Goal: Task Accomplishment & Management: Complete application form

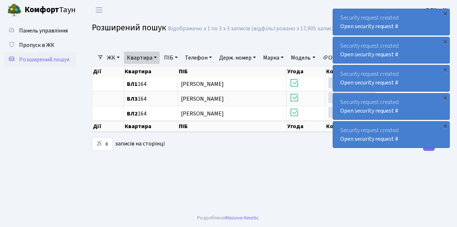
select select "25"
click at [43, 43] on span "Пропуск в ЖК" at bounding box center [36, 45] width 35 height 8
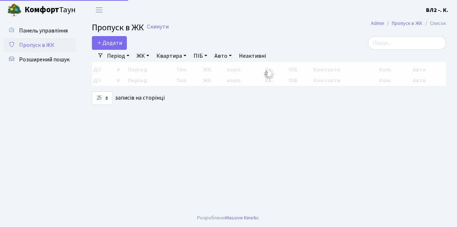
select select "25"
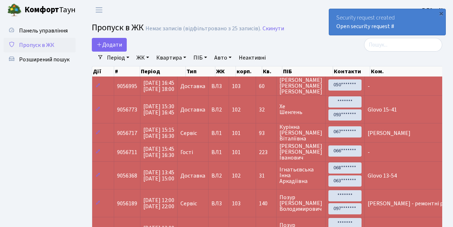
click at [172, 57] on link "Квартира" at bounding box center [172, 58] width 36 height 12
click at [117, 47] on span "Додати" at bounding box center [110, 45] width 26 height 8
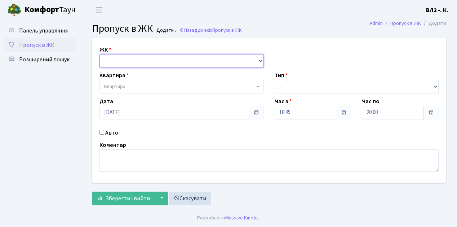
click at [118, 61] on select "- [STREET_ADDRESS][PERSON_NAME]" at bounding box center [181, 61] width 164 height 14
select select "317"
click at [99, 54] on select "- [STREET_ADDRESS][PERSON_NAME]" at bounding box center [181, 61] width 164 height 14
select select
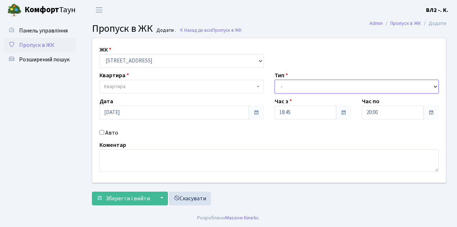
click at [296, 89] on select "- Доставка Таксі Гості Сервіс" at bounding box center [357, 87] width 164 height 14
select select "1"
click at [275, 80] on select "- Доставка Таксі Гості Сервіс" at bounding box center [357, 87] width 164 height 14
click at [187, 88] on span "Квартира" at bounding box center [179, 86] width 151 height 7
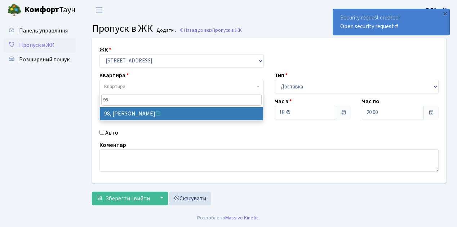
type input "98"
select select "38230"
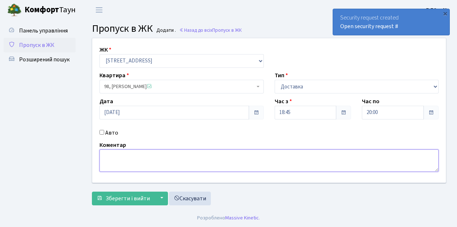
click at [140, 156] on textarea at bounding box center [268, 160] width 339 height 22
type textarea "Glovo"
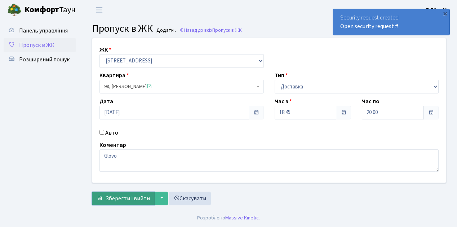
click at [127, 198] on span "Зберегти і вийти" at bounding box center [128, 198] width 44 height 8
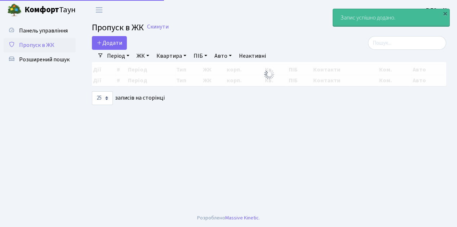
select select "25"
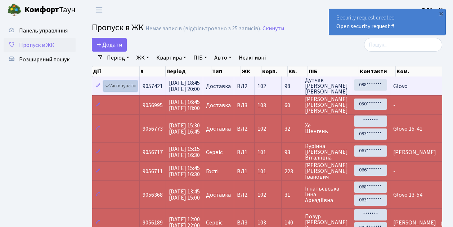
click at [121, 87] on link "Активувати" at bounding box center [120, 85] width 34 height 11
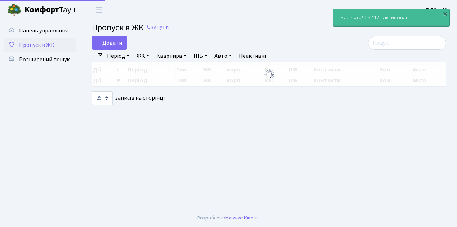
select select "25"
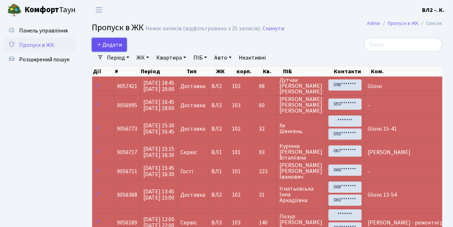
click at [121, 47] on span "Додати" at bounding box center [110, 45] width 26 height 8
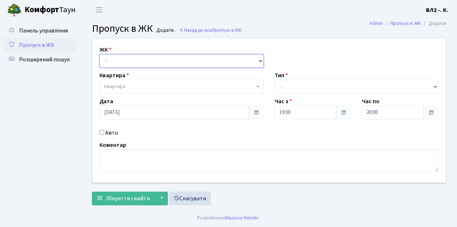
click at [125, 59] on select "- ВЛ1, Ужгородський пров., 4/1 ВЛ2, пр.Голосіївський, 76 ВЛ3, пр.Голосіївський,…" at bounding box center [181, 61] width 164 height 14
select select "317"
click at [99, 54] on select "- ВЛ1, Ужгородський пров., 4/1 ВЛ2, пр.Голосіївський, 76 ВЛ3, пр.Голосіївський,…" at bounding box center [181, 61] width 164 height 14
select select
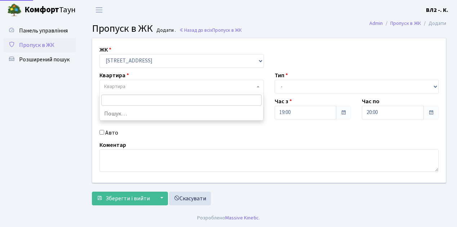
click at [130, 87] on span "Квартира" at bounding box center [179, 86] width 151 height 7
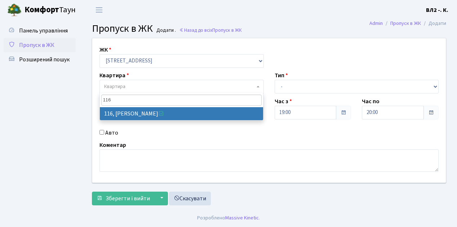
type input "116"
select select "38284"
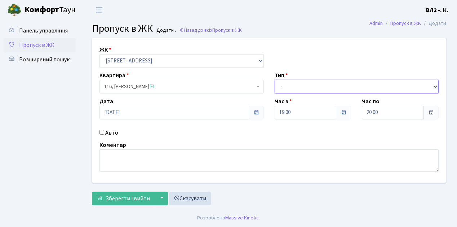
click at [295, 85] on select "- Доставка Таксі Гості Сервіс" at bounding box center [357, 87] width 164 height 14
select select "3"
click at [275, 80] on select "- Доставка Таксі Гості Сервіс" at bounding box center [357, 87] width 164 height 14
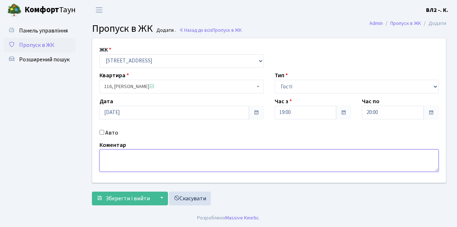
click at [116, 158] on textarea at bounding box center [268, 160] width 339 height 22
type textarea "гості"
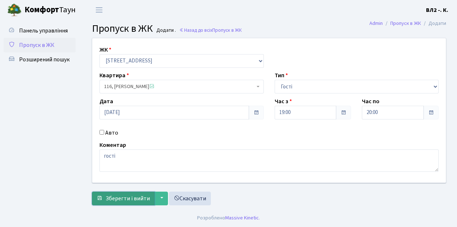
click at [129, 200] on span "Зберегти і вийти" at bounding box center [128, 198] width 44 height 8
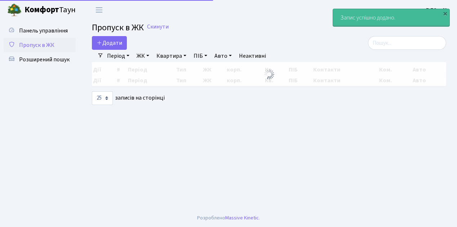
select select "25"
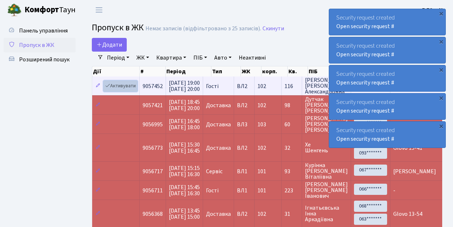
click at [128, 86] on link "Активувати" at bounding box center [120, 85] width 34 height 11
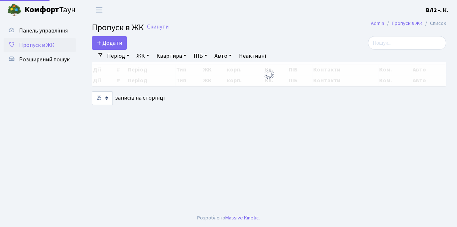
select select "25"
